Goal: Task Accomplishment & Management: Manage account settings

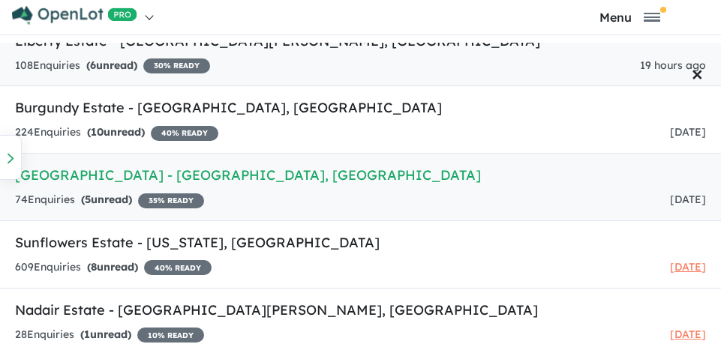
scroll to position [220, 0]
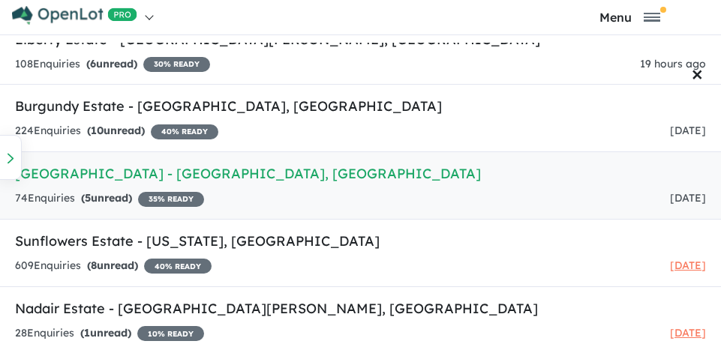
click at [76, 176] on h5 "Roseworthy Garden Estate - Roseworthy , SA" at bounding box center [360, 173] width 691 height 20
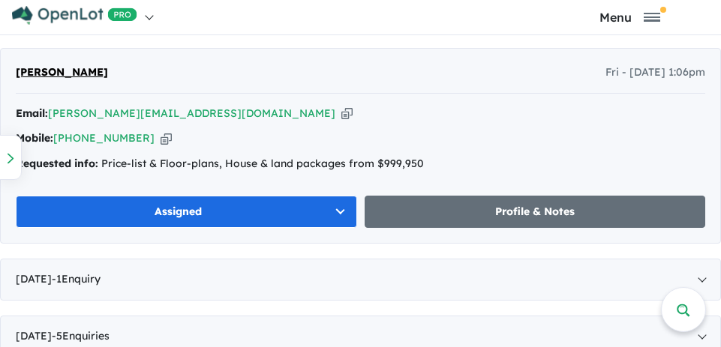
scroll to position [825, 0]
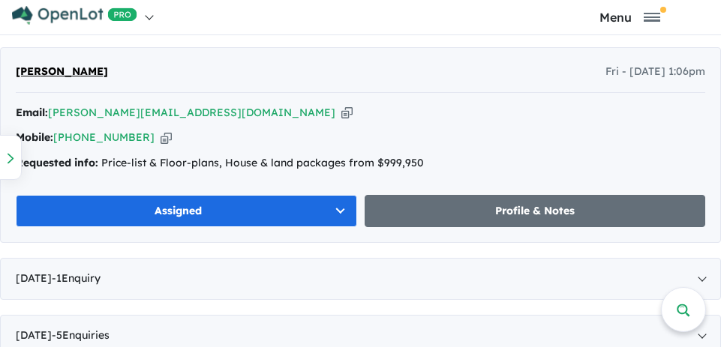
click at [313, 209] on button "Assigned" at bounding box center [186, 211] width 341 height 32
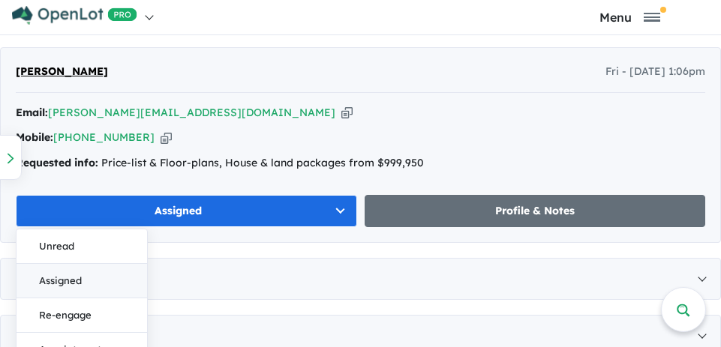
click at [76, 276] on button "Assigned" at bounding box center [81, 281] width 130 height 34
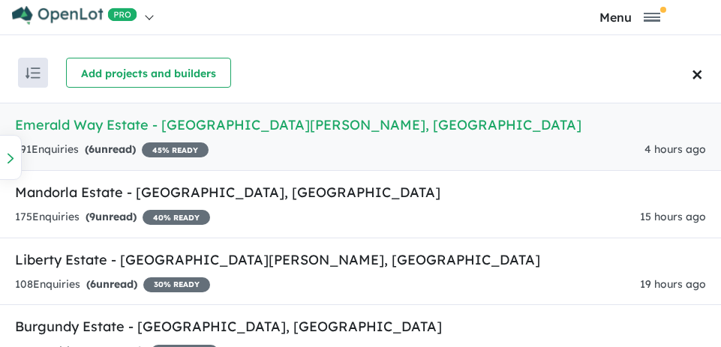
click at [281, 40] on div "Homepage My Dashboard (7) Buyer Demand Index Suburb/Council Report Sales Traini…" at bounding box center [360, 156] width 721 height 312
click at [230, 127] on h5 "Emerald Way Estate - Mount Barker , SA" at bounding box center [360, 125] width 691 height 20
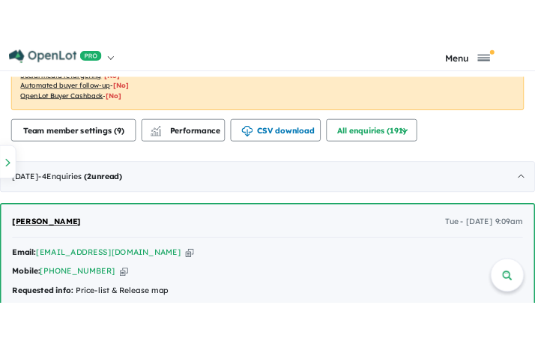
scroll to position [975, 0]
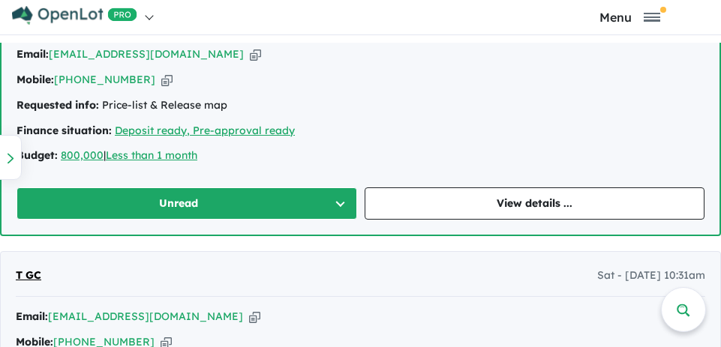
click at [255, 196] on button "Unread" at bounding box center [186, 203] width 340 height 32
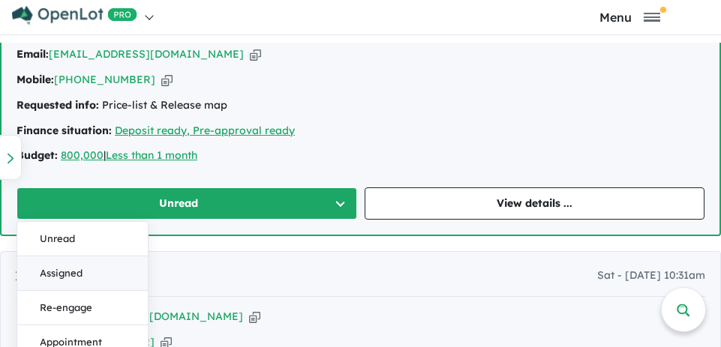
click at [73, 272] on button "Assigned" at bounding box center [82, 273] width 130 height 34
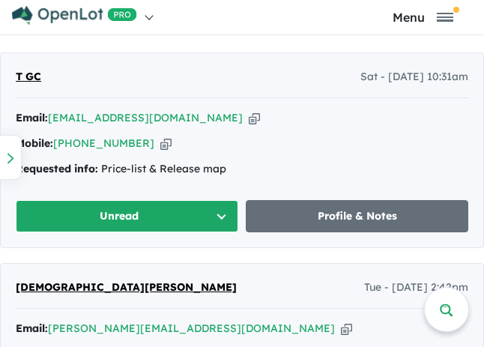
scroll to position [1230, 0]
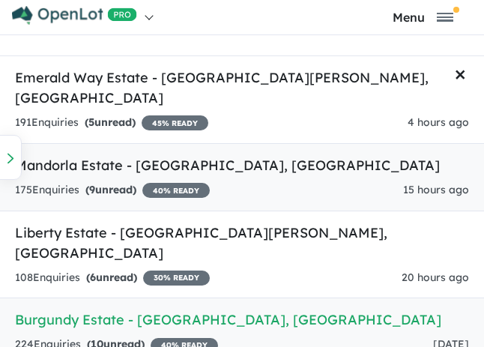
scroll to position [220, 0]
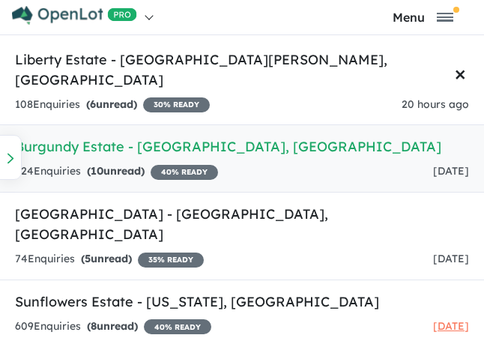
click at [163, 136] on h5 "Burgundy Estate - Angle Vale , SA" at bounding box center [242, 146] width 454 height 20
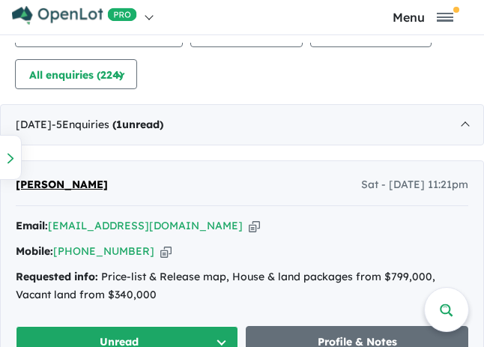
scroll to position [975, 0]
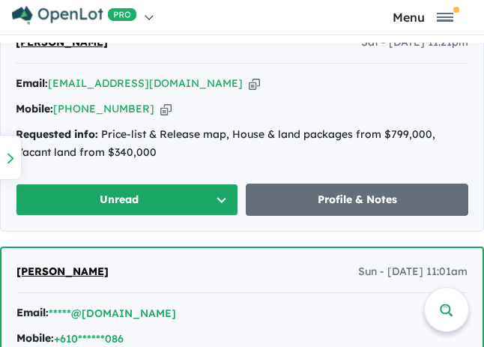
click at [199, 192] on button "Unread" at bounding box center [127, 200] width 223 height 32
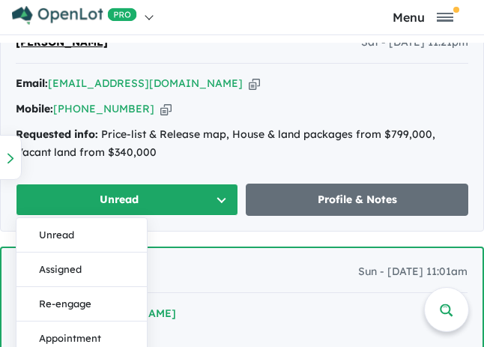
click at [85, 267] on button "Assigned" at bounding box center [81, 270] width 130 height 34
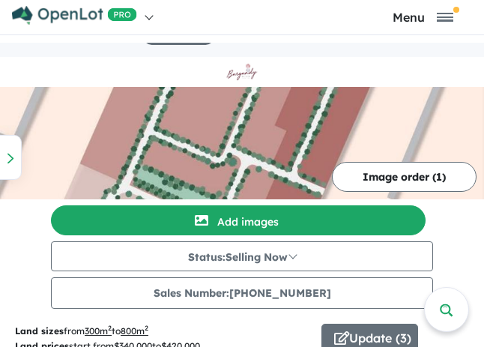
scroll to position [150, 0]
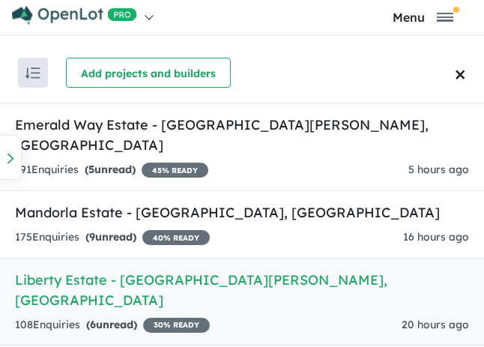
click at [175, 270] on h5 "Liberty Estate - [GEOGRAPHIC_DATA][PERSON_NAME][GEOGRAPHIC_DATA]" at bounding box center [242, 290] width 454 height 40
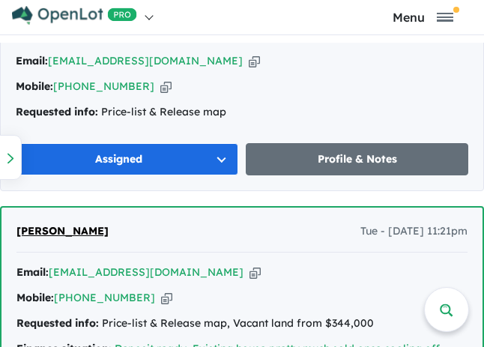
scroll to position [825, 0]
